Goal: Information Seeking & Learning: Learn about a topic

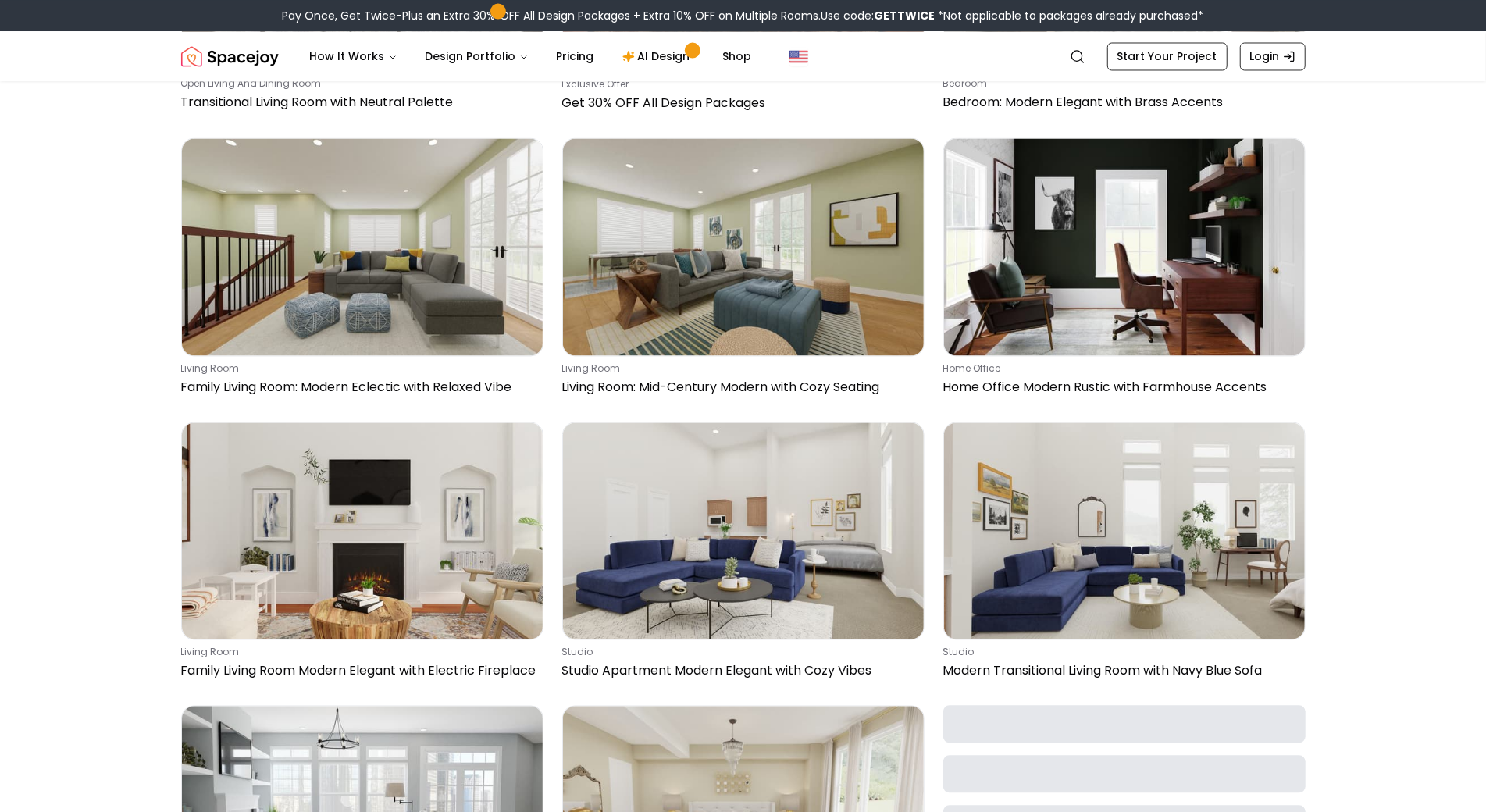
scroll to position [2312, 0]
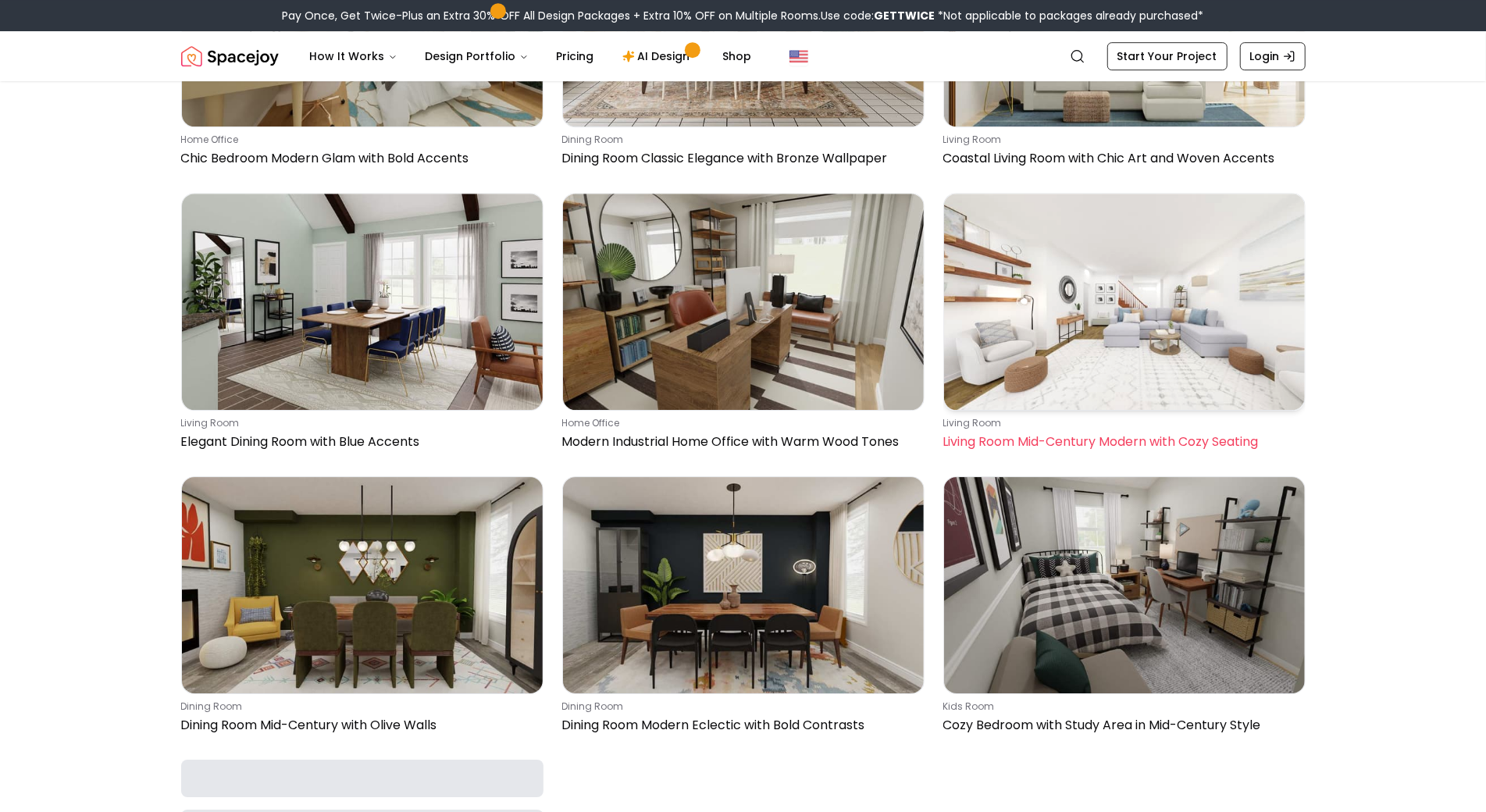
scroll to position [3626, 0]
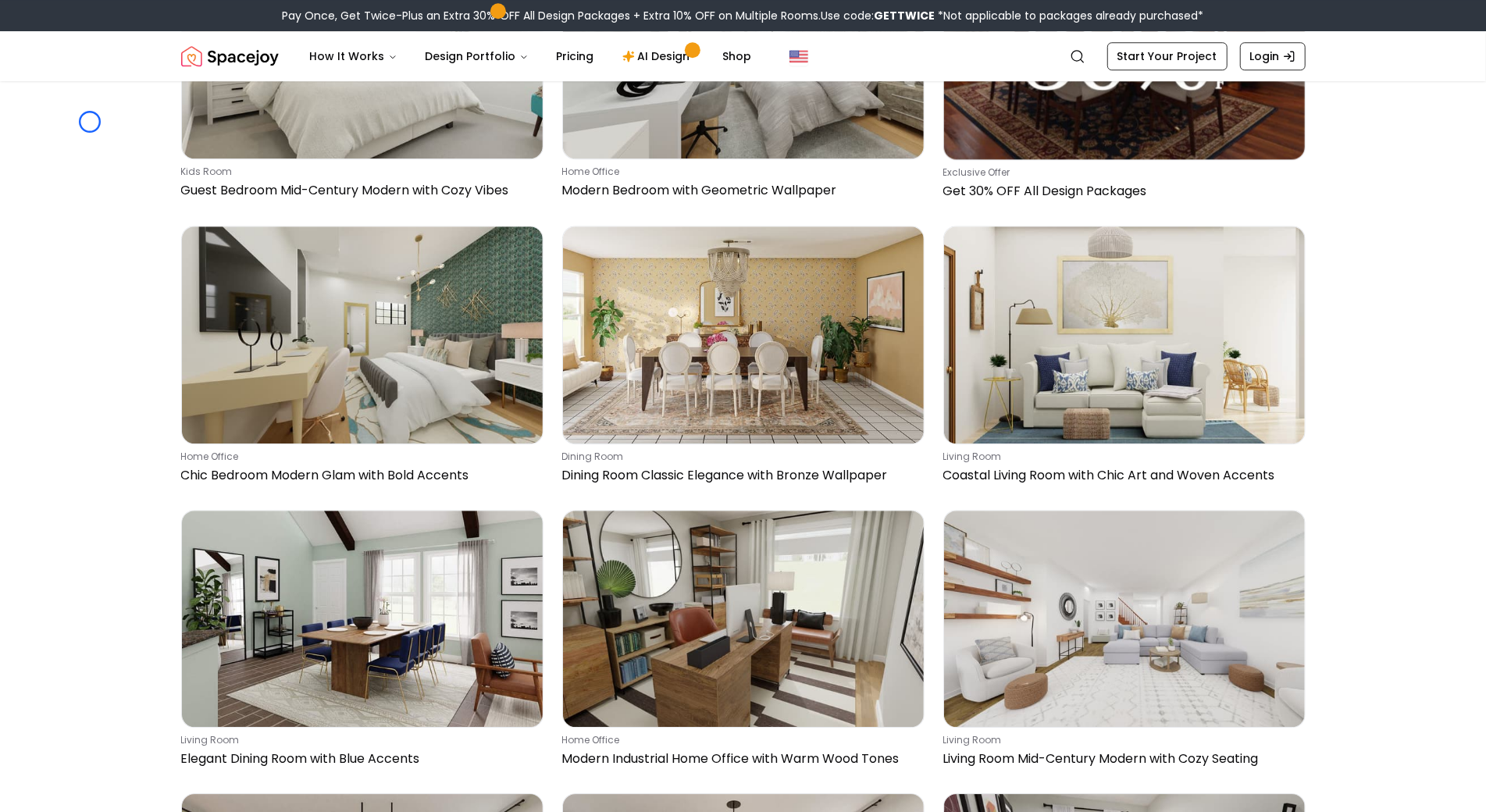
scroll to position [3276, 0]
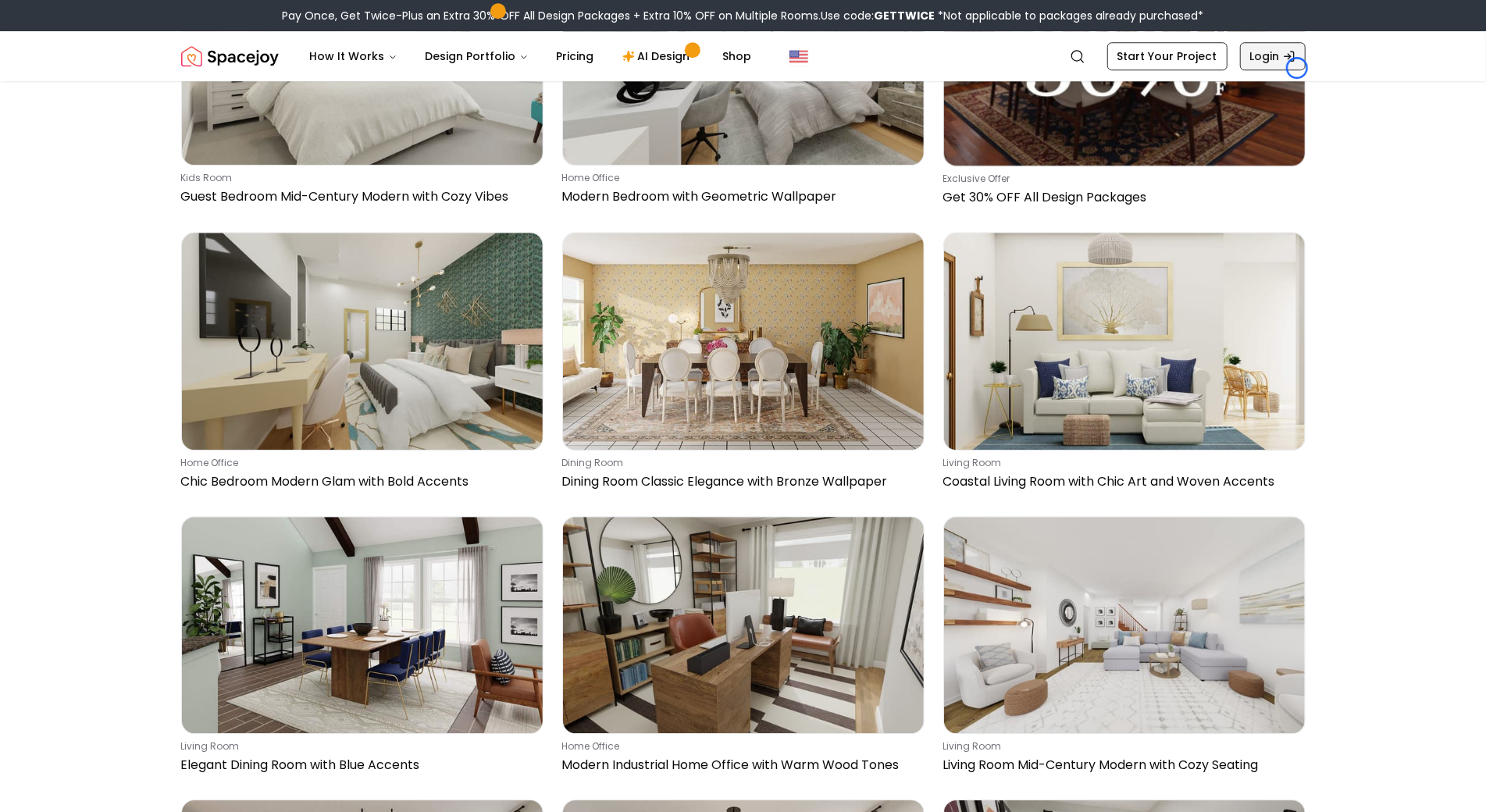
click at [1298, 68] on link "Login" at bounding box center [1272, 56] width 65 height 28
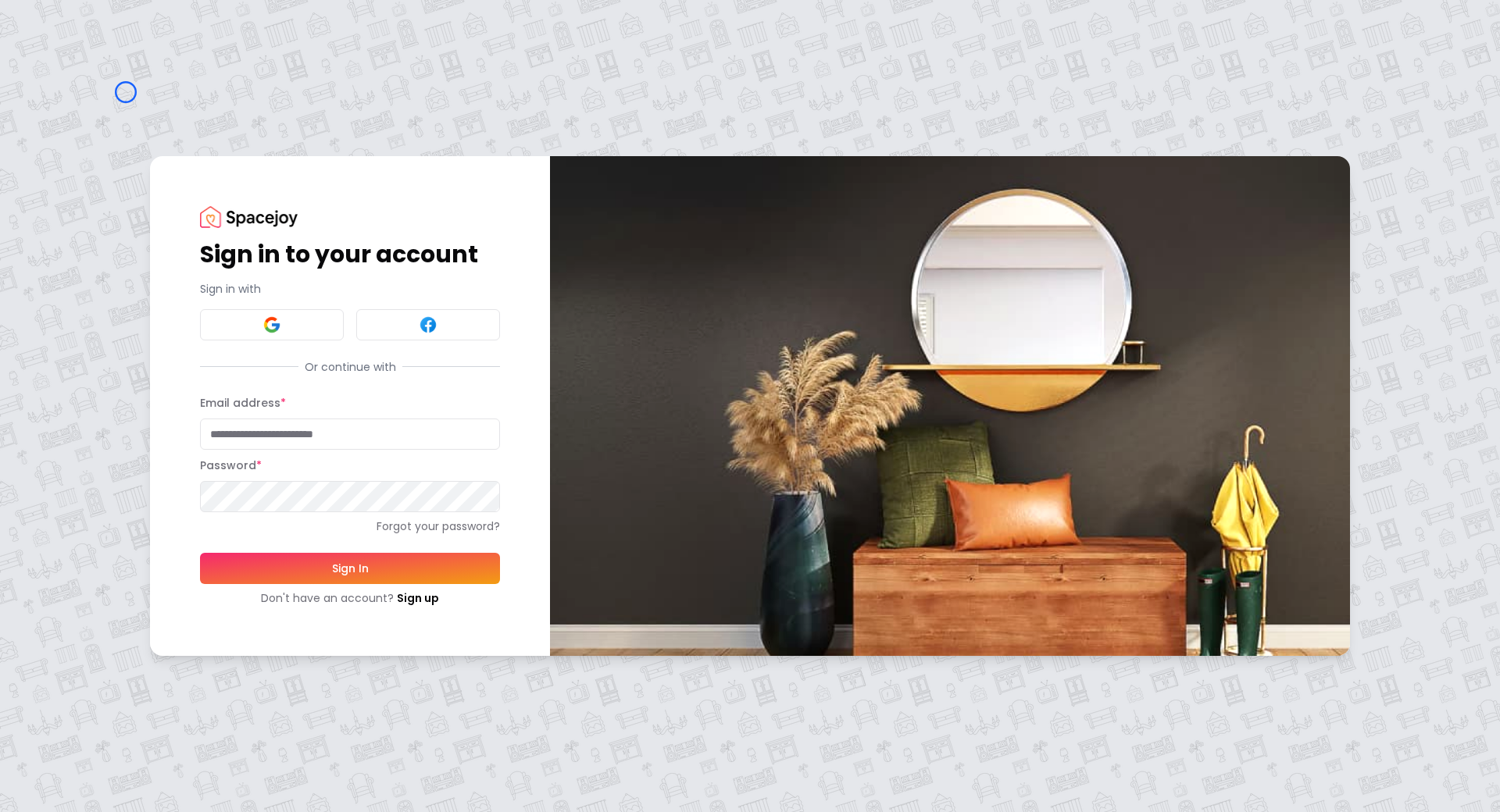
click at [126, 92] on div "Sign in to your account Sign in with Or continue with Email address * Password …" at bounding box center [750, 406] width 1500 height 812
click at [131, 125] on div "Sign in to your account Sign in with Or continue with Email address * Password …" at bounding box center [750, 406] width 1500 height 812
click at [397, 591] on link "Sign up" at bounding box center [417, 598] width 42 height 16
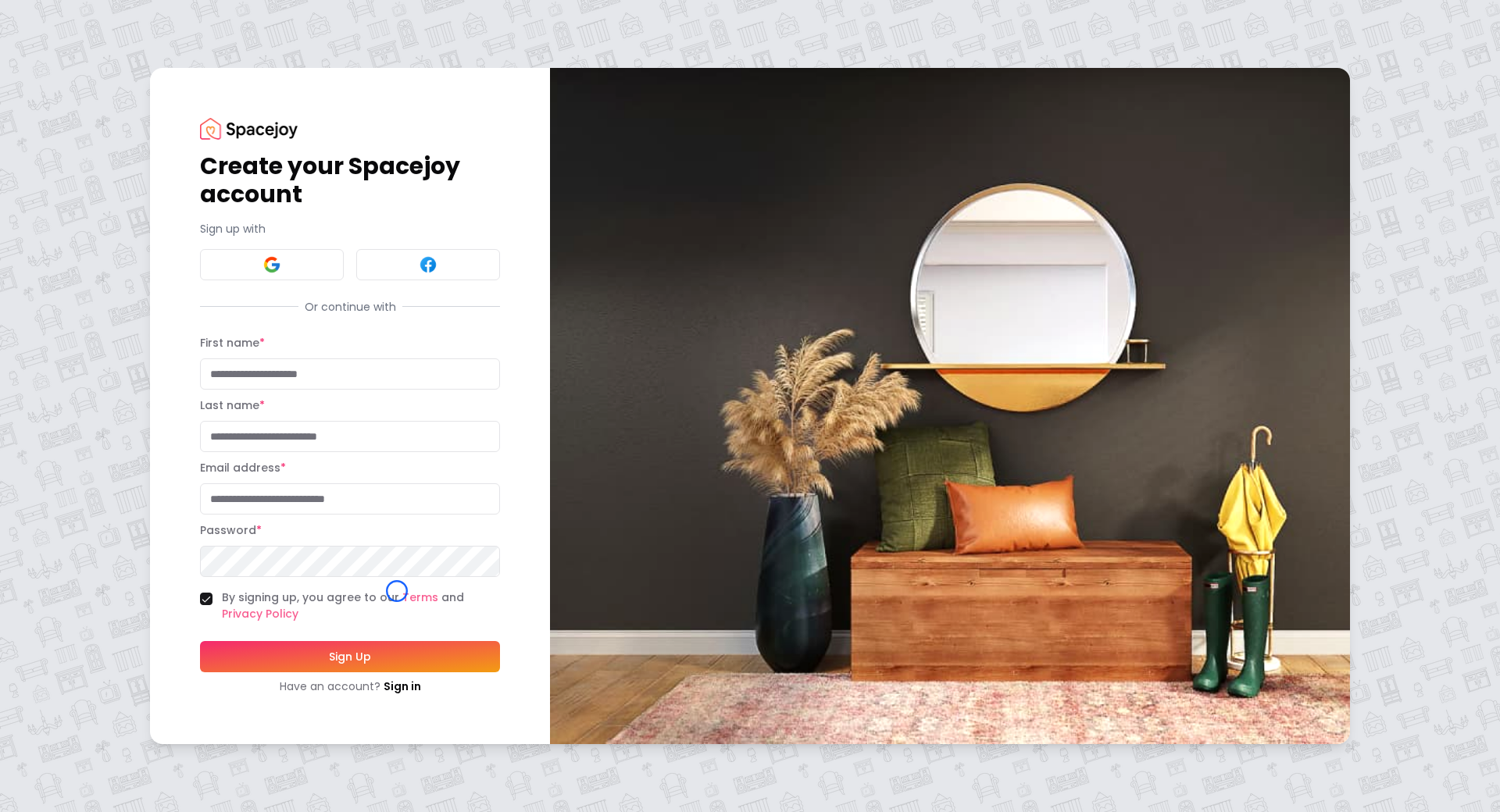
click at [111, 86] on div "Create your Spacejoy account Sign up with Or continue with First name * Last na…" at bounding box center [750, 406] width 1500 height 812
click at [101, 111] on div "Create your Spacejoy account Sign up with Or continue with First name * Last na…" at bounding box center [750, 406] width 1500 height 812
click at [390, 684] on link "Sign in" at bounding box center [402, 687] width 37 height 16
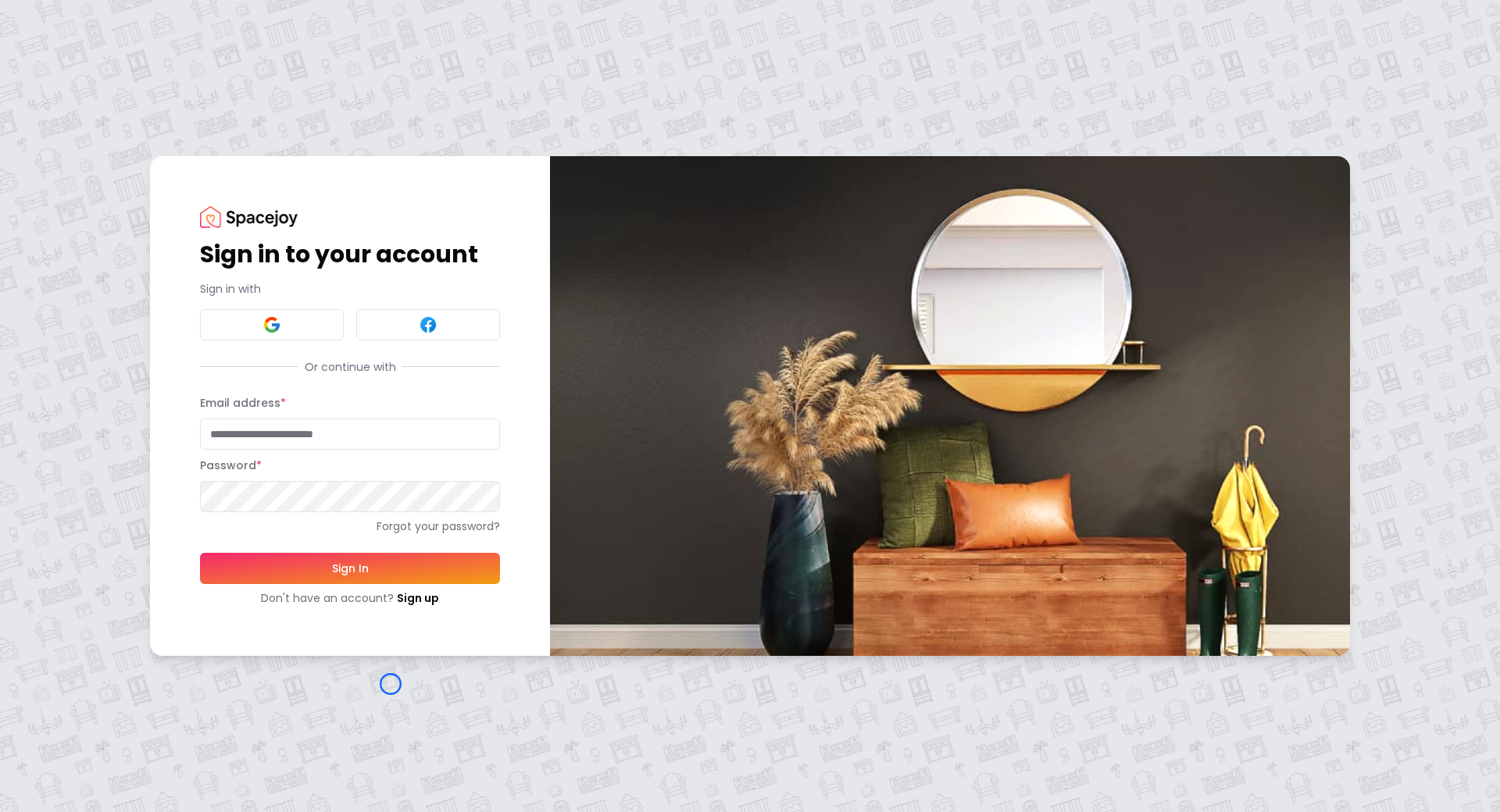
click at [124, 125] on div "Sign in to your account Sign in with Or continue with Email address * Password …" at bounding box center [750, 406] width 1500 height 812
click at [117, 91] on div "Sign in to your account Sign in with Or continue with Email address * Password …" at bounding box center [750, 406] width 1500 height 812
click at [397, 602] on link "Sign up" at bounding box center [417, 598] width 42 height 16
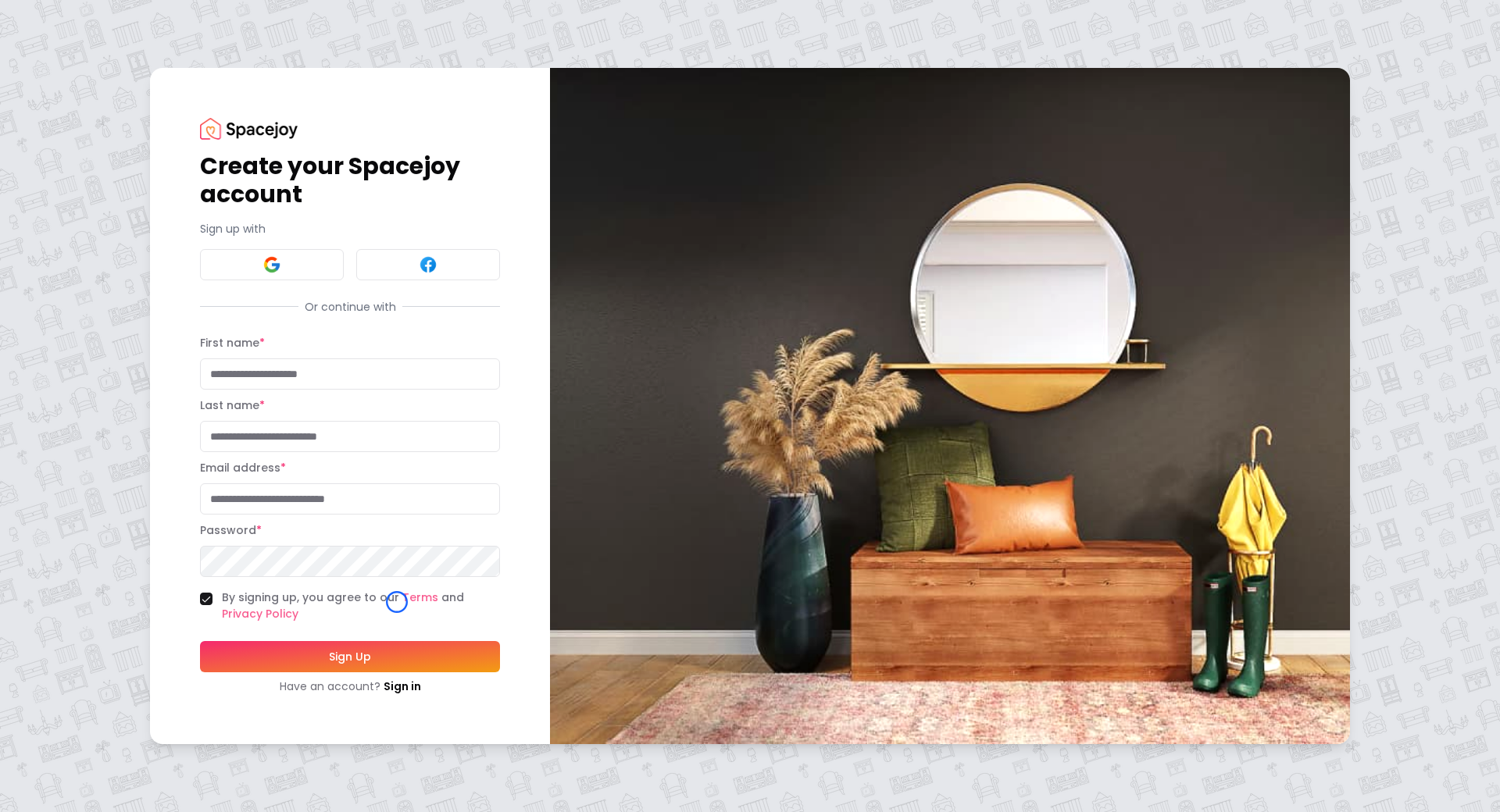
click at [115, 115] on div "Create your Spacejoy account Sign up with Or continue with First name * Last na…" at bounding box center [750, 406] width 1500 height 812
click at [146, 139] on div "Create your Spacejoy account Sign up with Or continue with First name * Last na…" at bounding box center [750, 406] width 1500 height 812
click at [289, 123] on img at bounding box center [248, 128] width 98 height 21
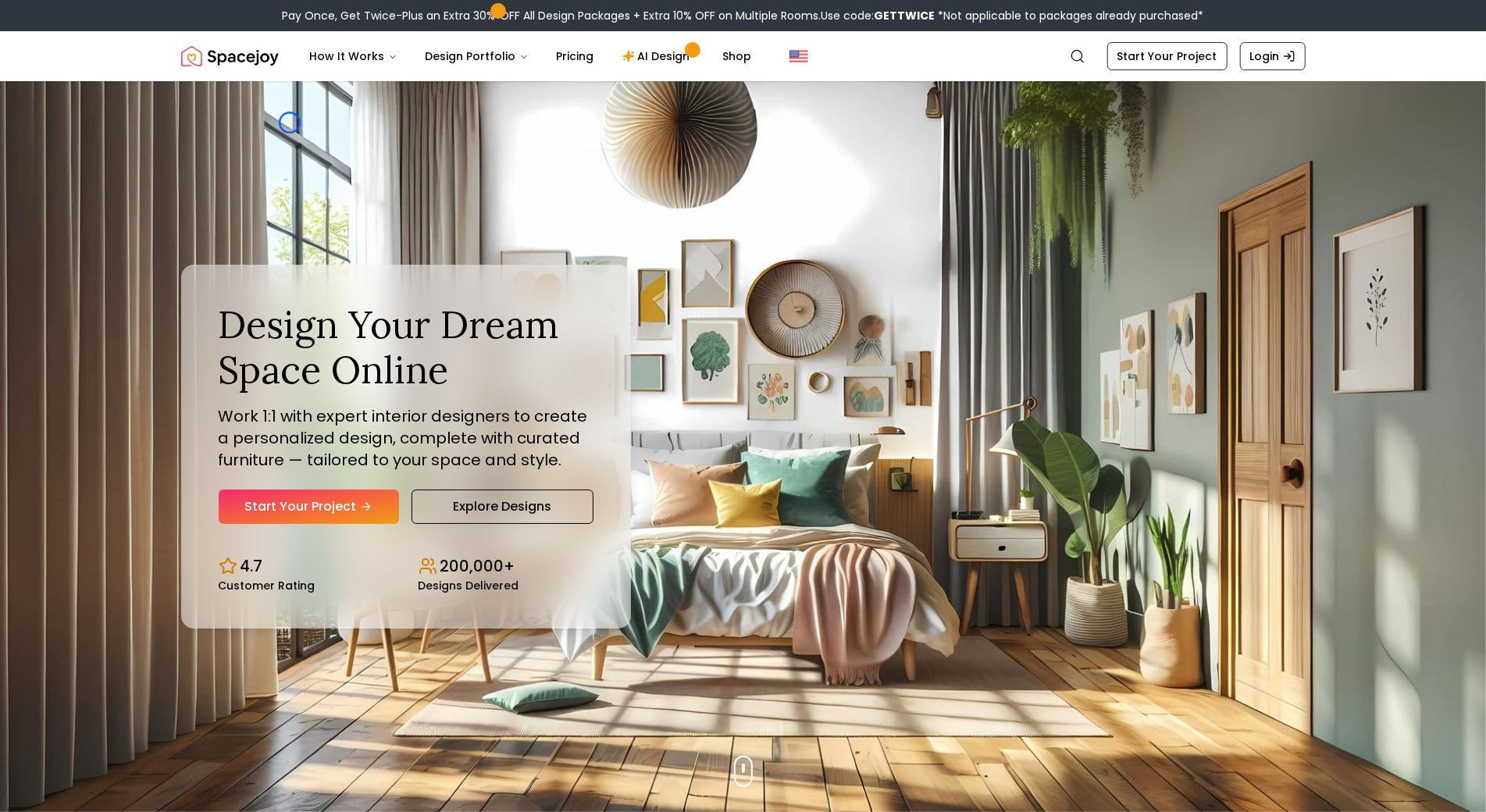
click at [289, 123] on div "Design Your Dream Space Online Work 1:1 with expert interior designers to creat…" at bounding box center [743, 446] width 1199 height 731
click at [90, 80] on header "Spacejoy Search How It Works Design Portfolio Pricing AI Design Shop Search Sta…" at bounding box center [743, 56] width 1486 height 50
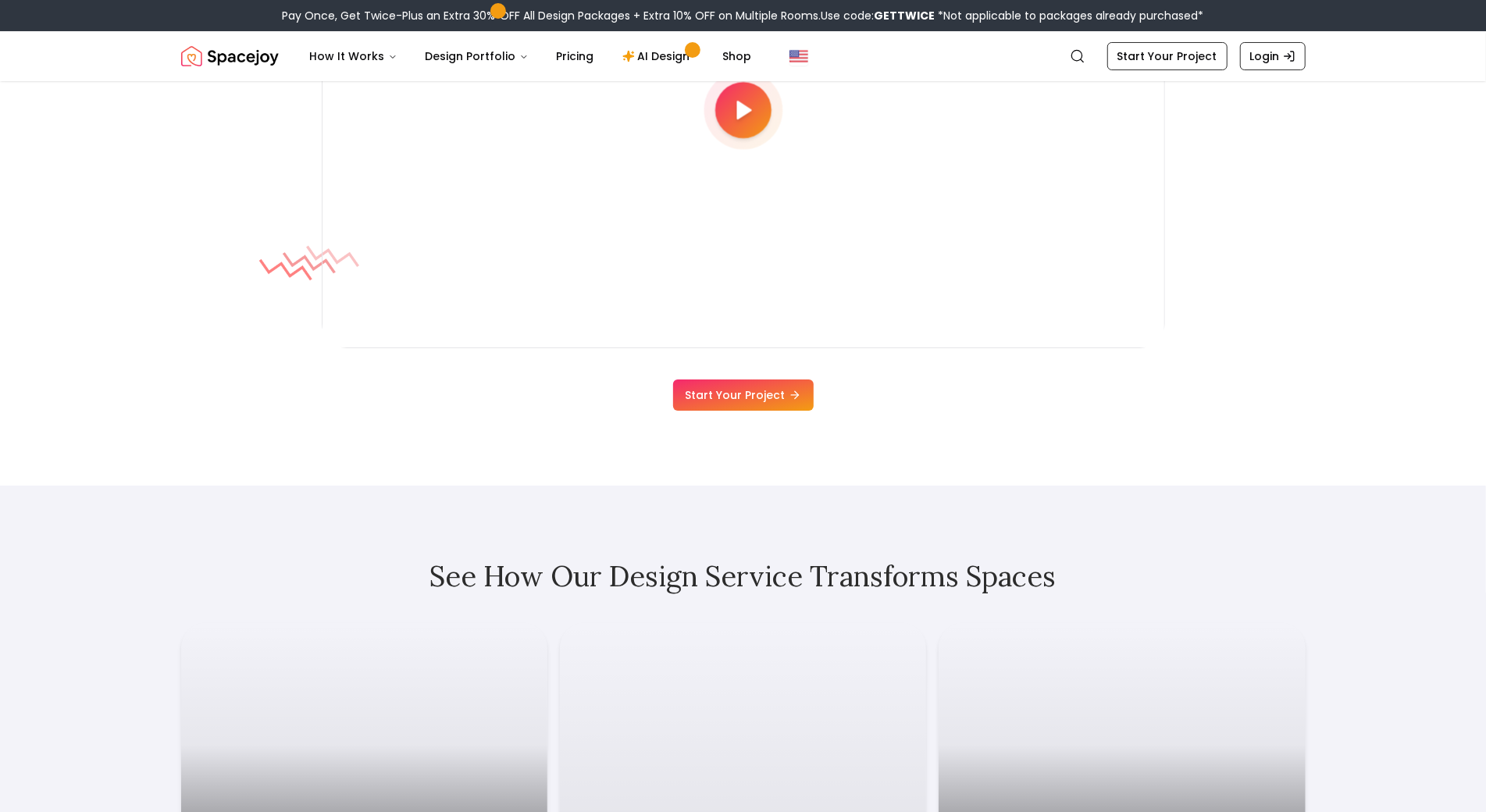
scroll to position [4666, 0]
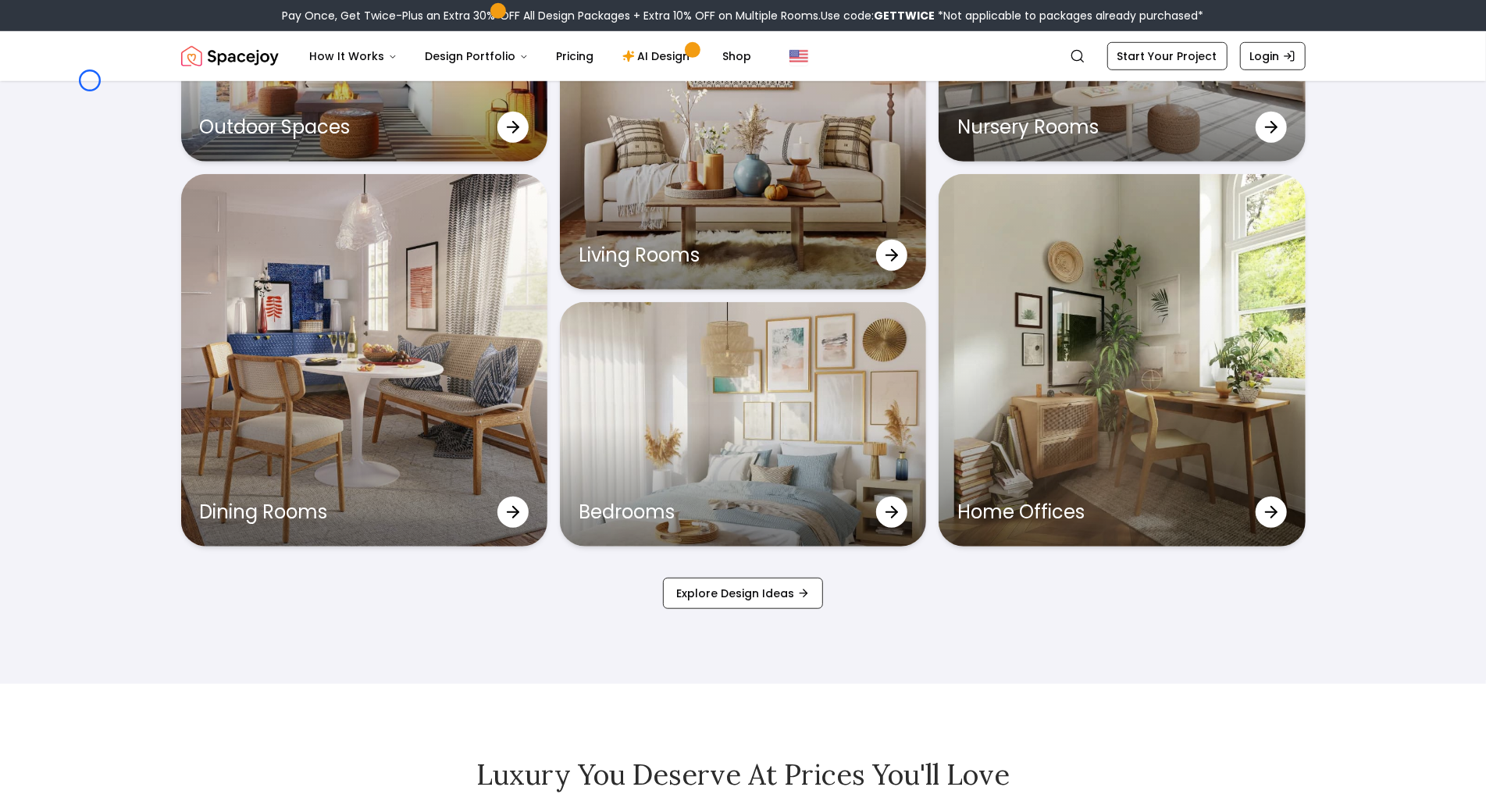
click at [90, 80] on header "Spacejoy Search How It Works Design Portfolio Pricing AI Design Shop Search Sta…" at bounding box center [743, 56] width 1486 height 50
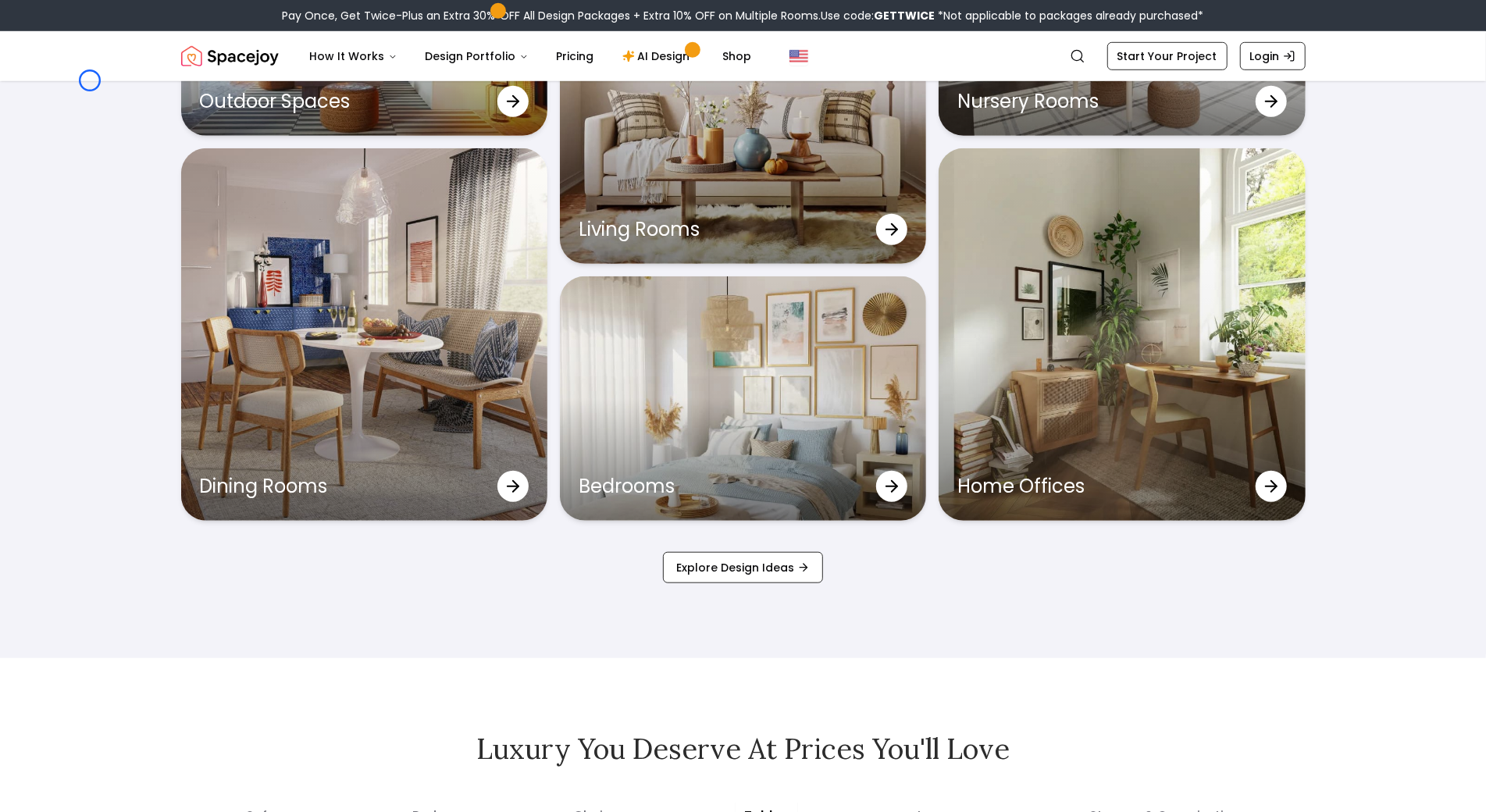
scroll to position [8711, 0]
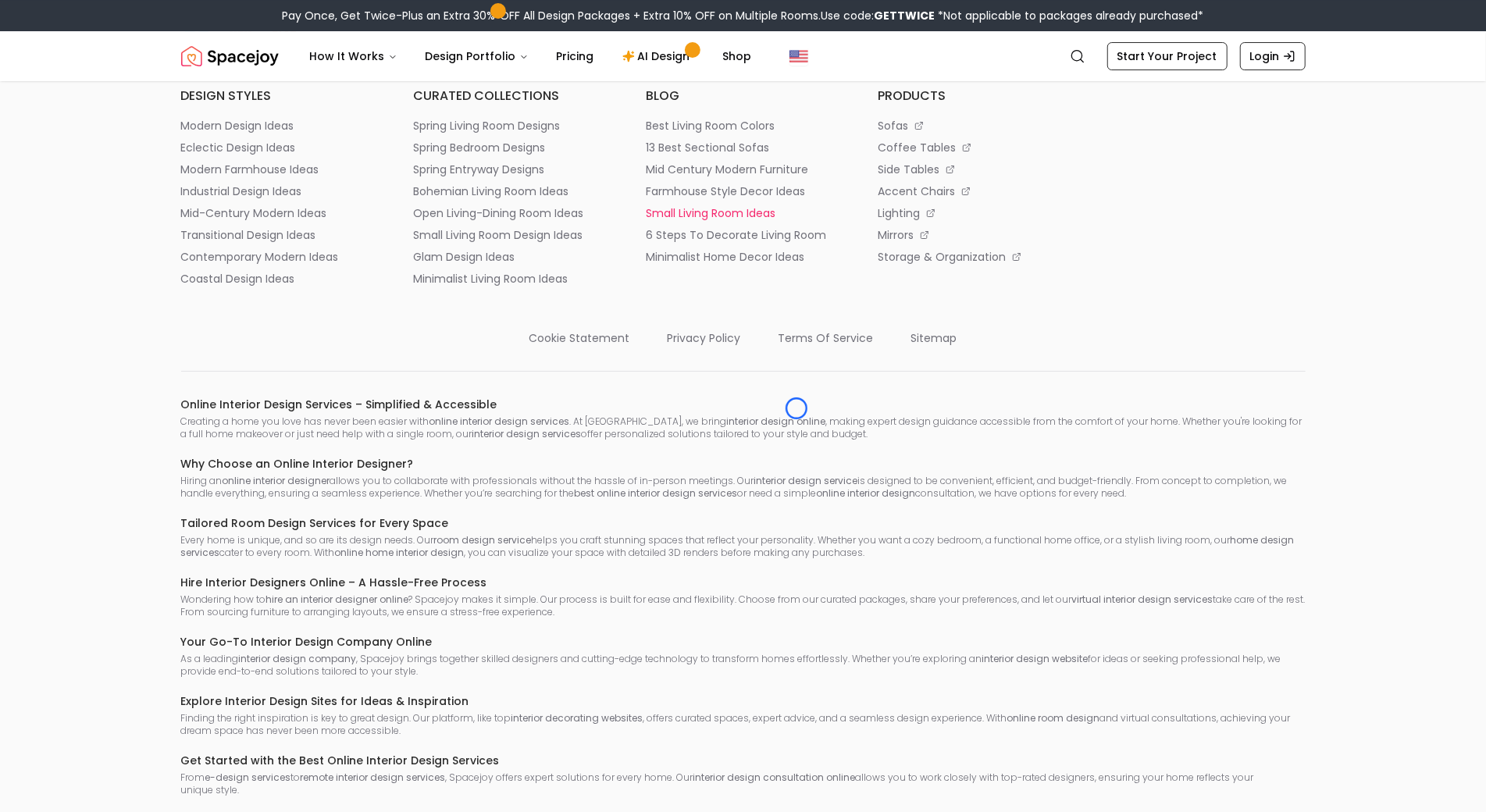
click at [797, 221] on li "small living room ideas" at bounding box center [743, 213] width 195 height 16
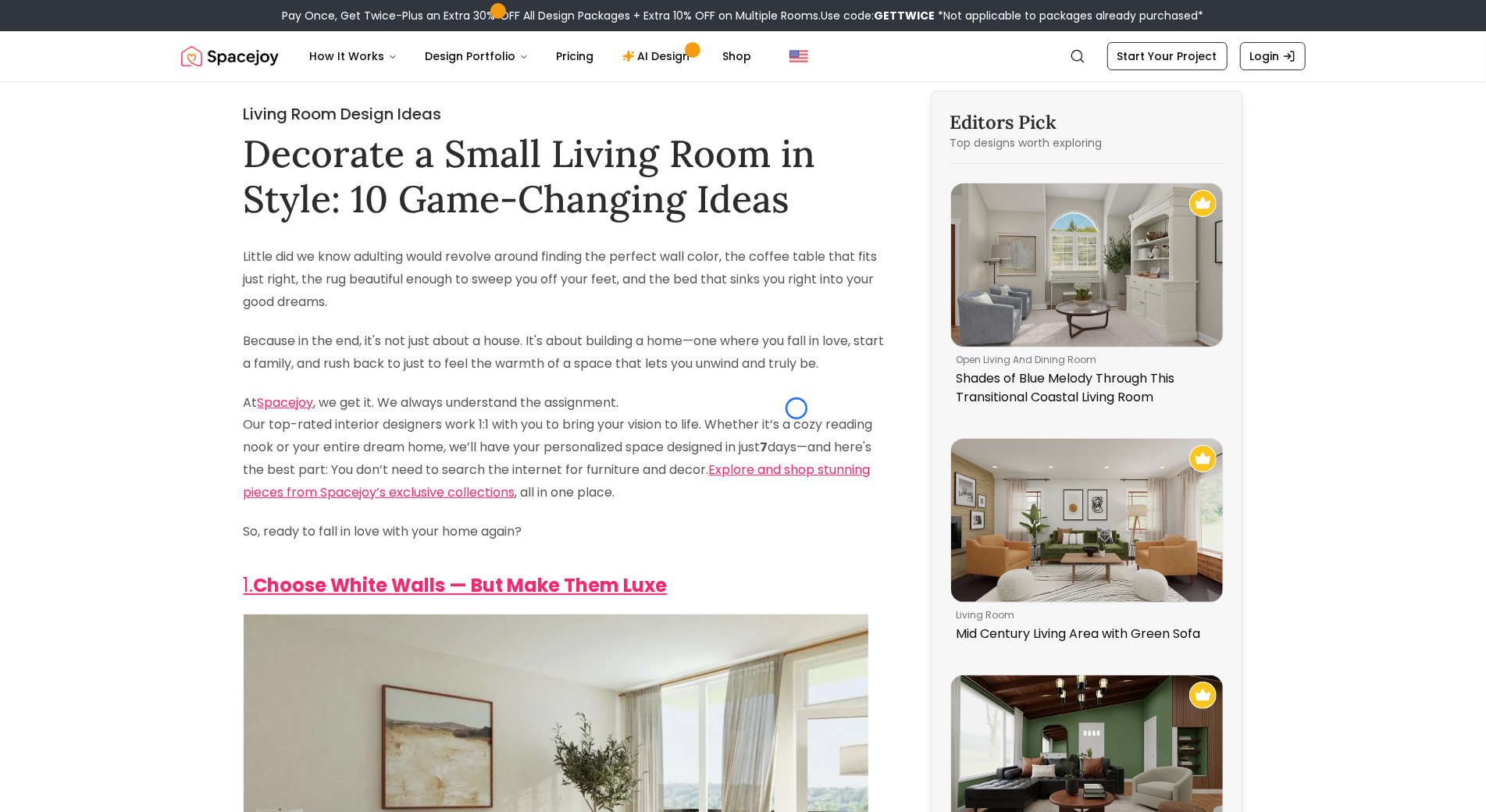
click at [797, 409] on p "At Spacejoy , we get it. We always understand the assignment. Our top-rated int…" at bounding box center [567, 448] width 647 height 112
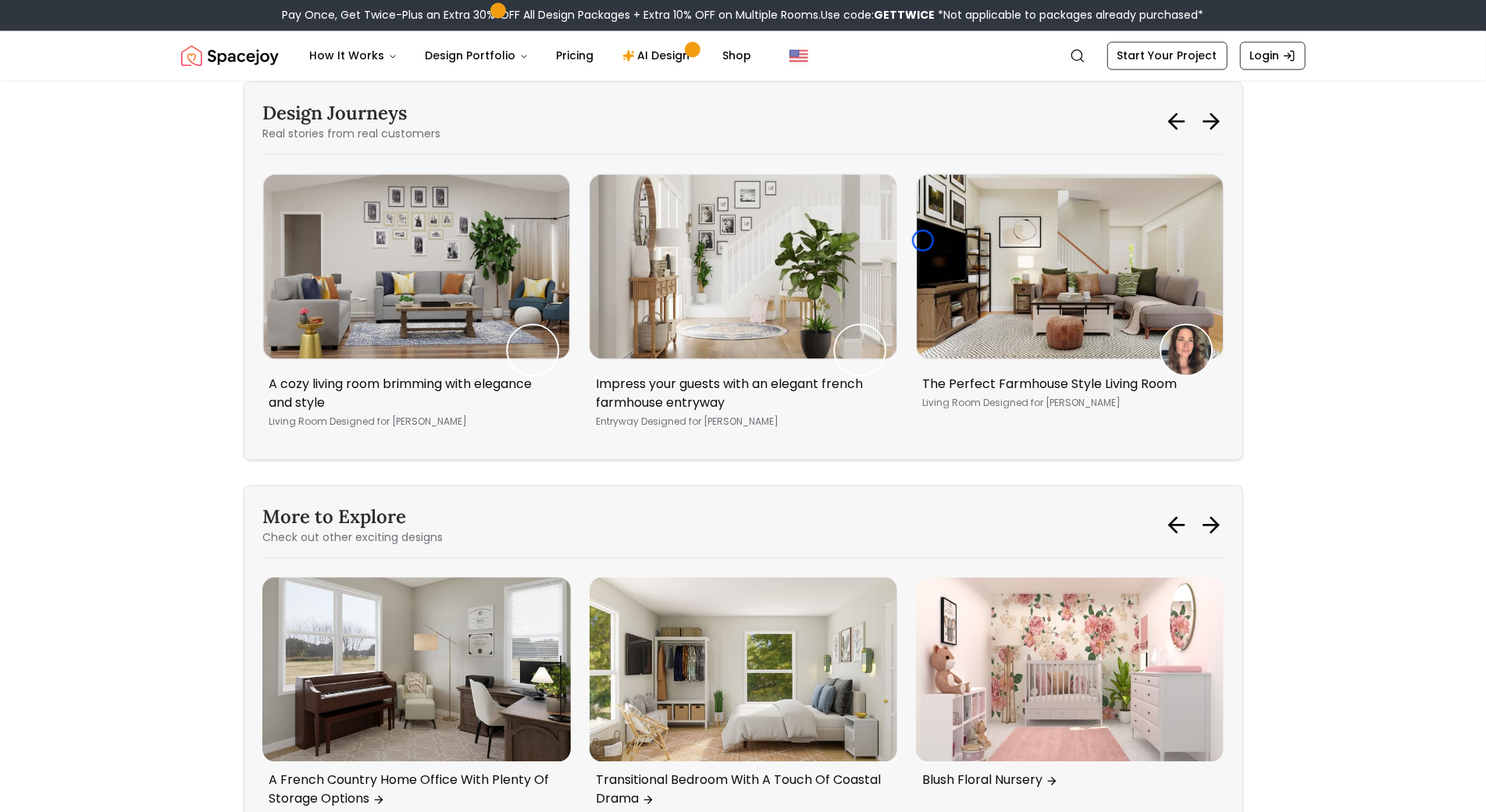
scroll to position [6754, 0]
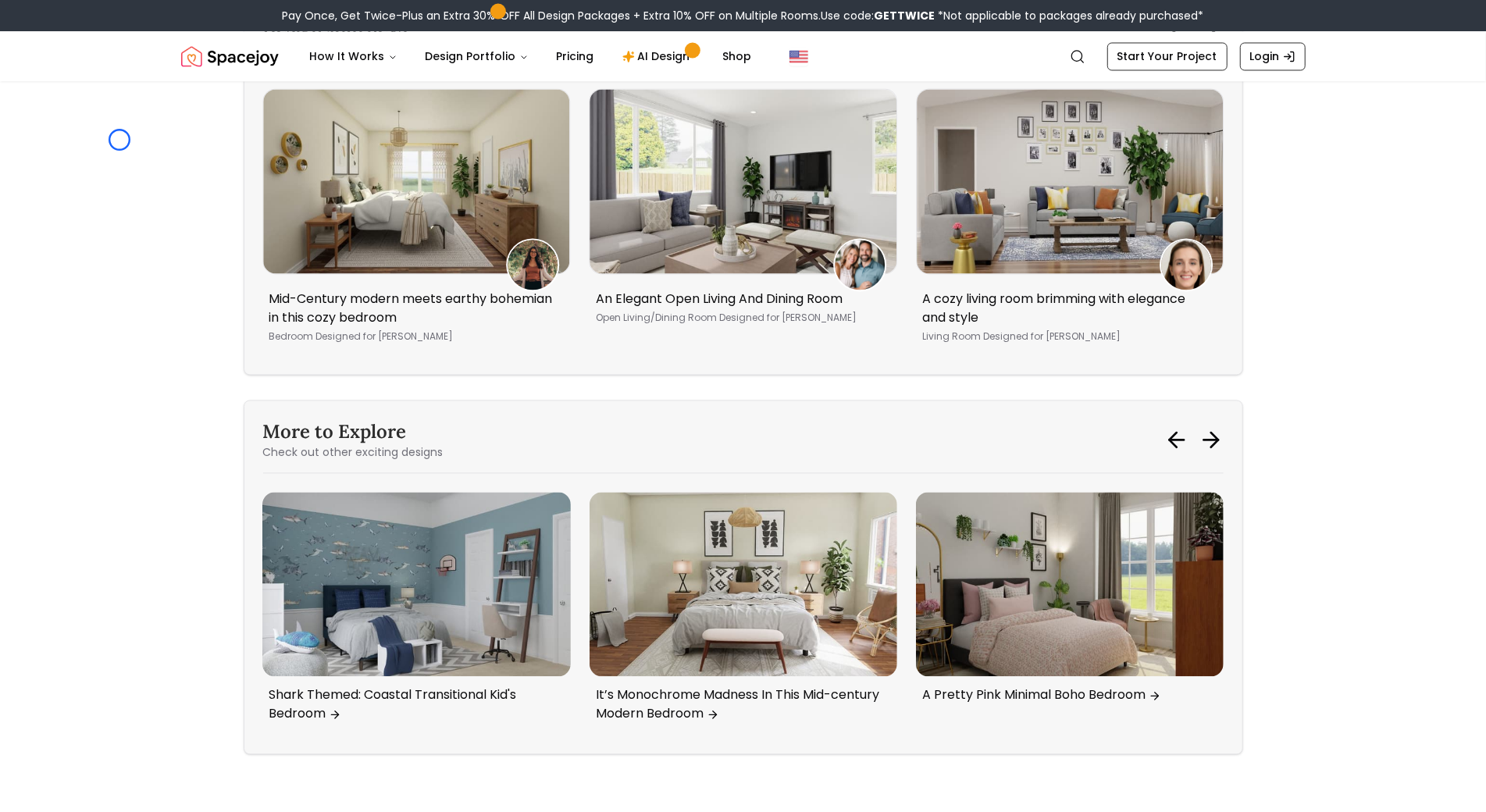
scroll to position [9371, 0]
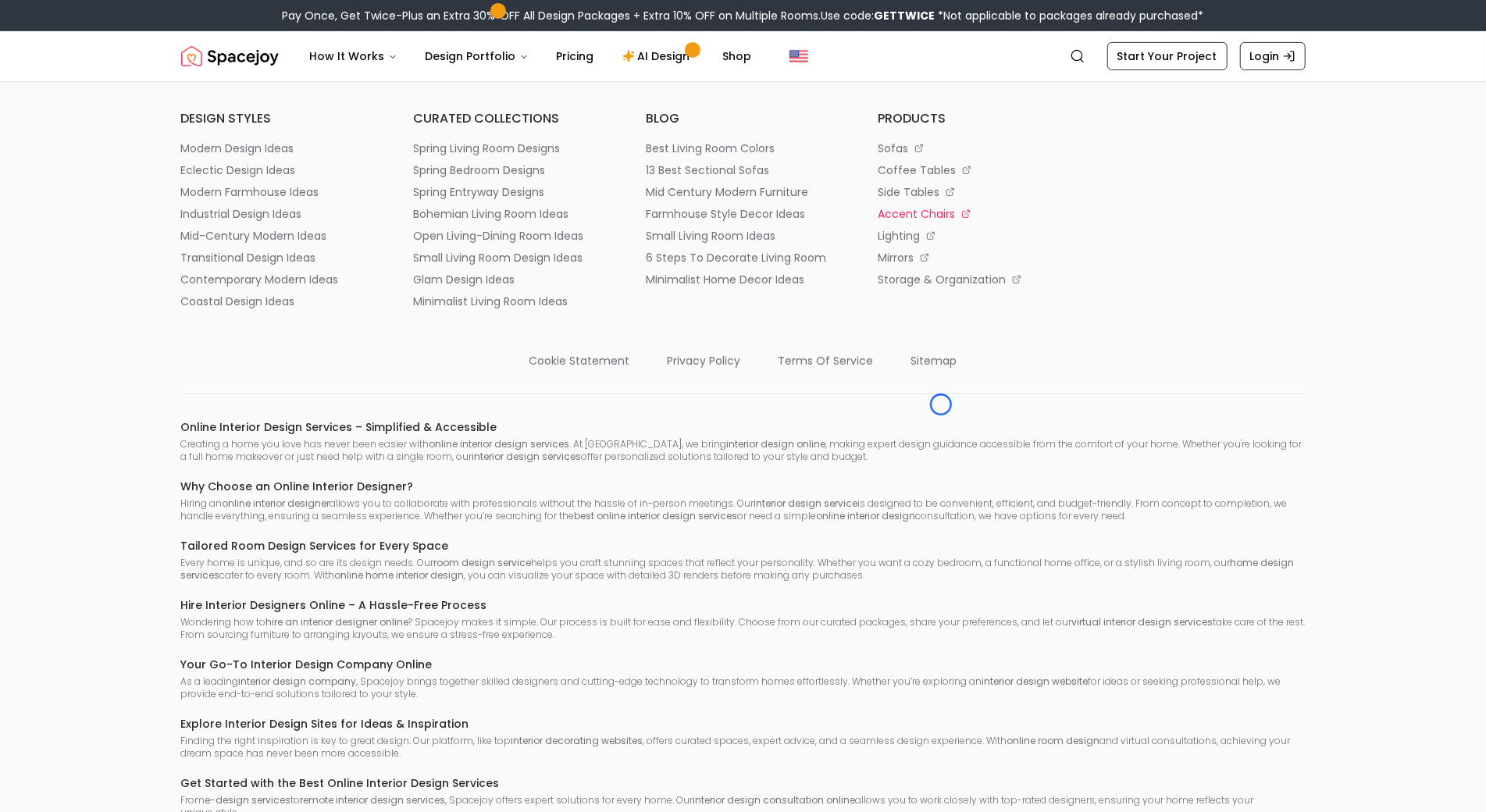
click at [941, 222] on p "accent chairs" at bounding box center [916, 214] width 78 height 16
